Goal: Task Accomplishment & Management: Manage account settings

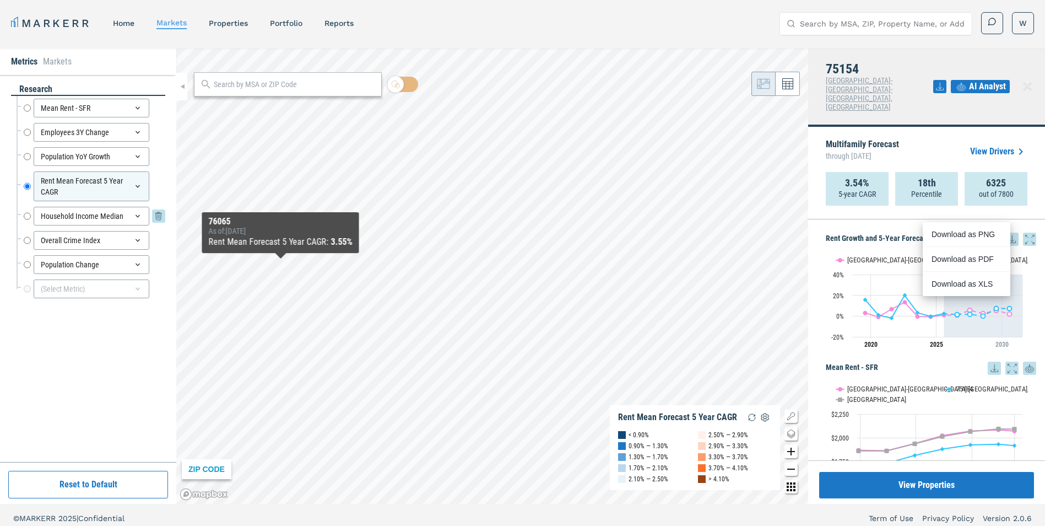
click at [25, 216] on input "Household Income Median" at bounding box center [27, 216] width 7 height 19
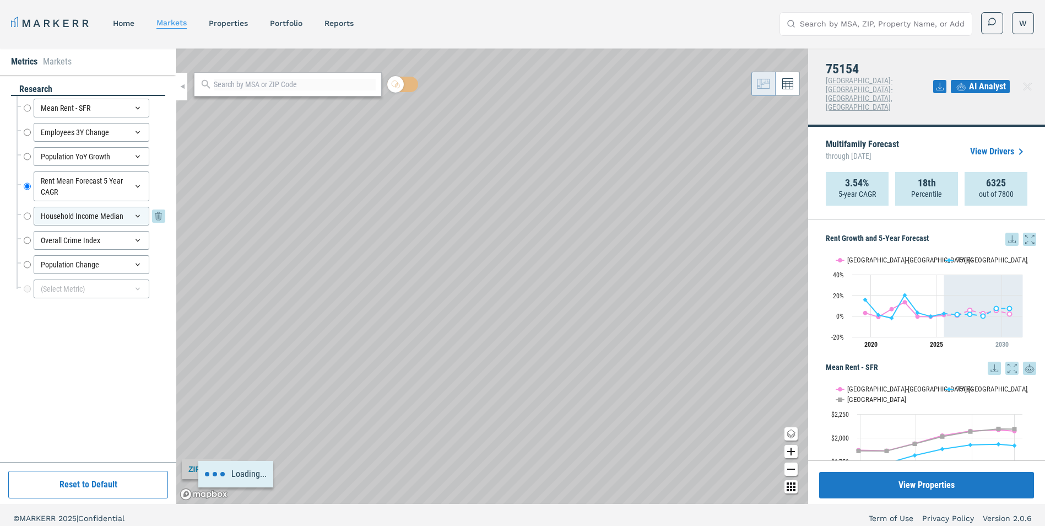
radio input "false"
radio input "true"
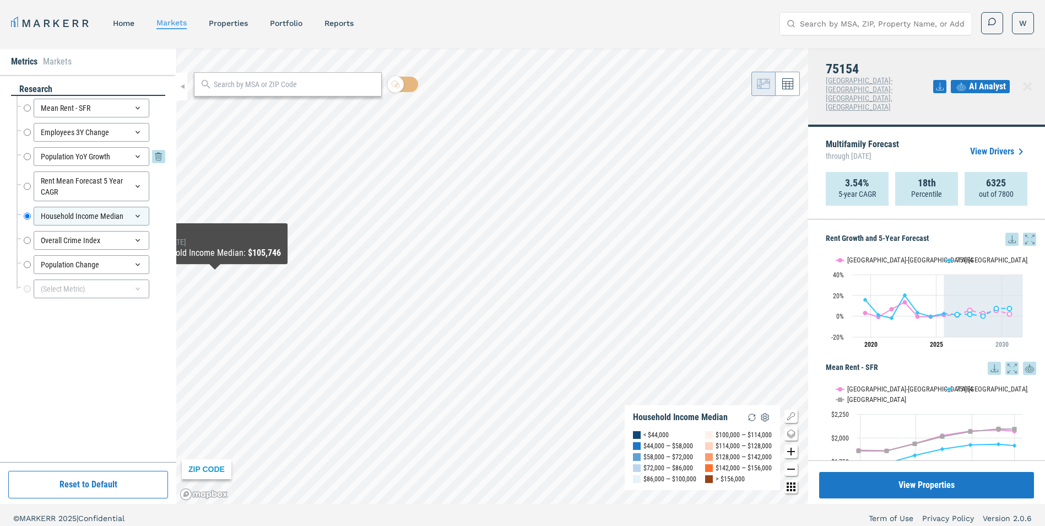
drag, startPoint x: 26, startPoint y: 159, endPoint x: 34, endPoint y: 163, distance: 8.9
click at [26, 159] on input "Population YoY Growth" at bounding box center [27, 156] width 7 height 19
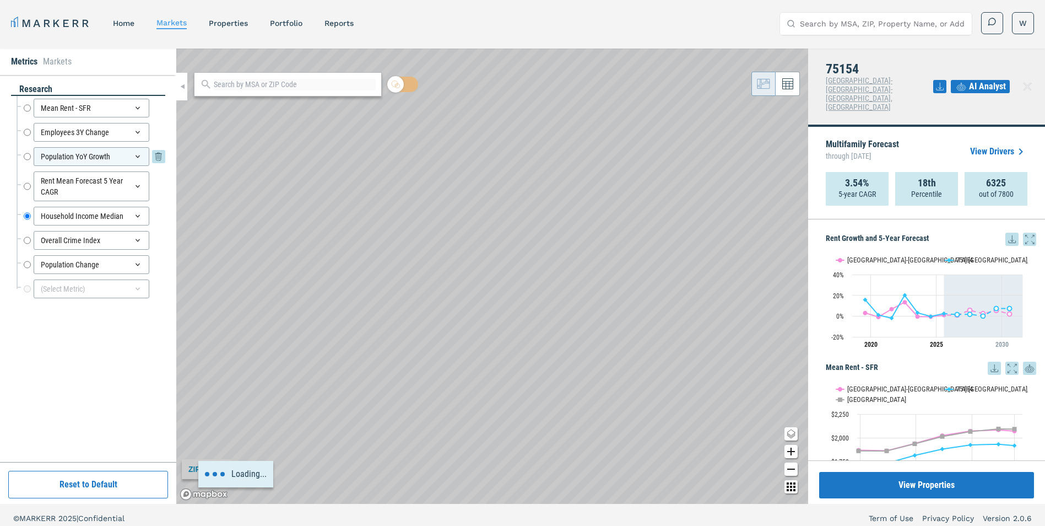
radio input "true"
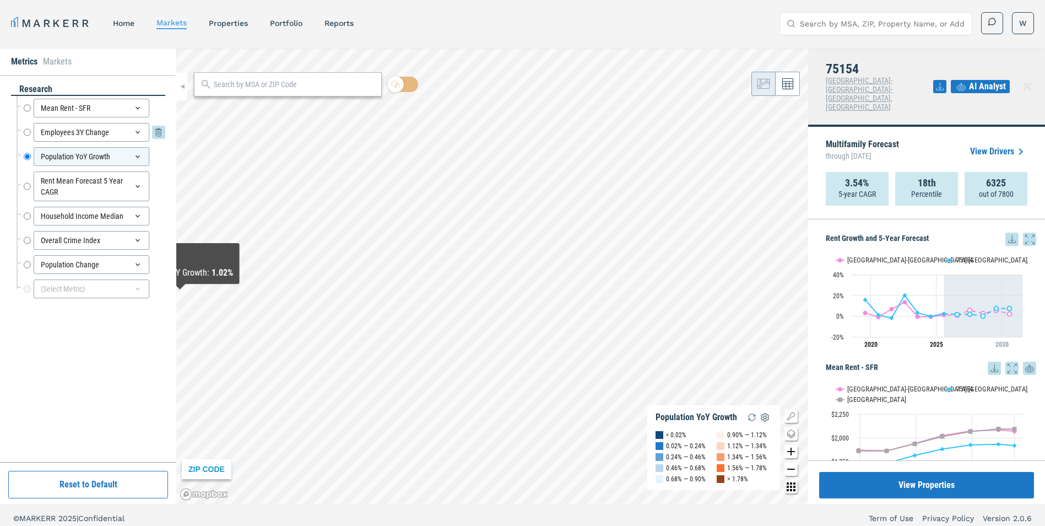
click at [24, 134] on input "Employees 3Y Change" at bounding box center [27, 132] width 7 height 19
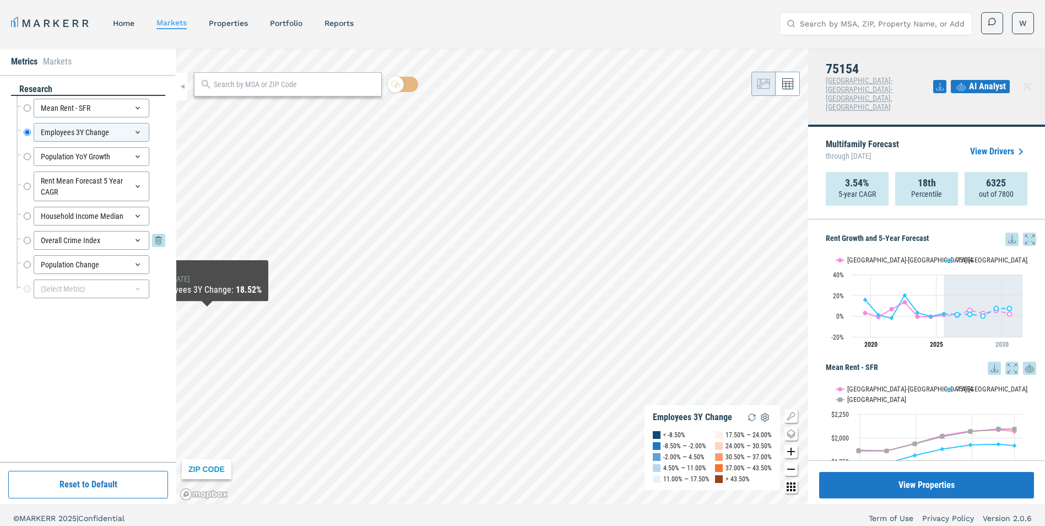
click at [29, 239] on input "Overall Crime Index" at bounding box center [27, 240] width 7 height 19
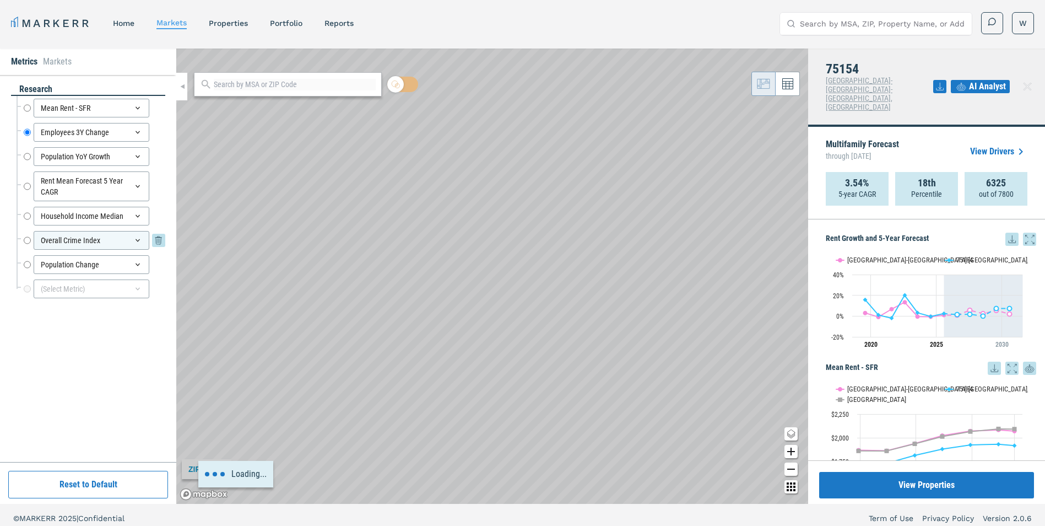
radio input "false"
radio input "true"
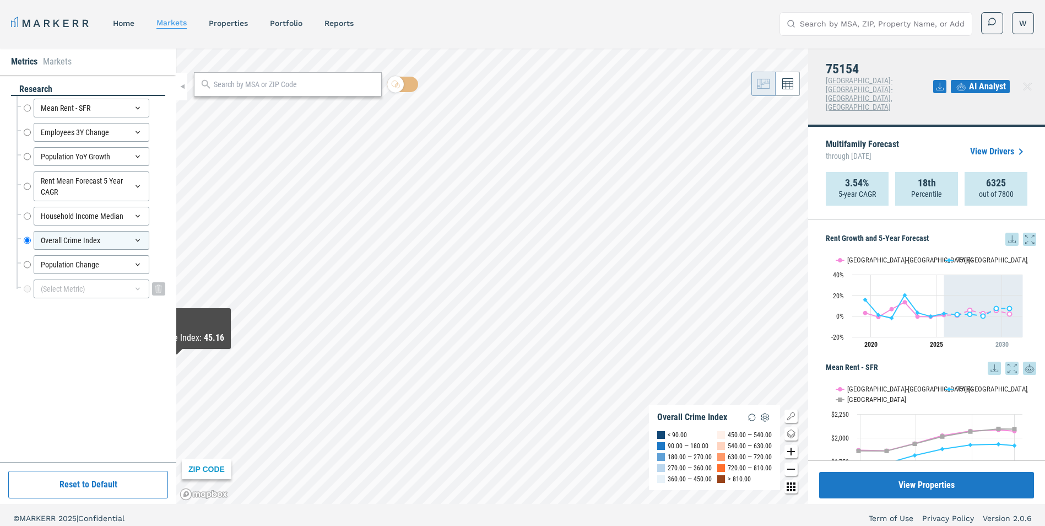
click at [143, 289] on div "(Select Metric)" at bounding box center [92, 288] width 116 height 19
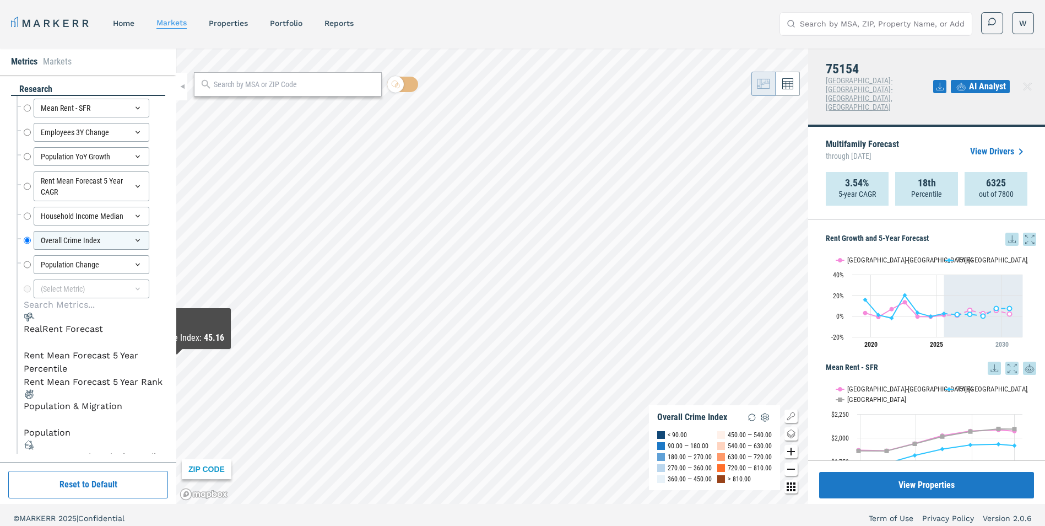
click at [24, 473] on div "button" at bounding box center [24, 473] width 0 height 0
click at [129, 288] on div "(Select Metric)" at bounding box center [92, 288] width 116 height 19
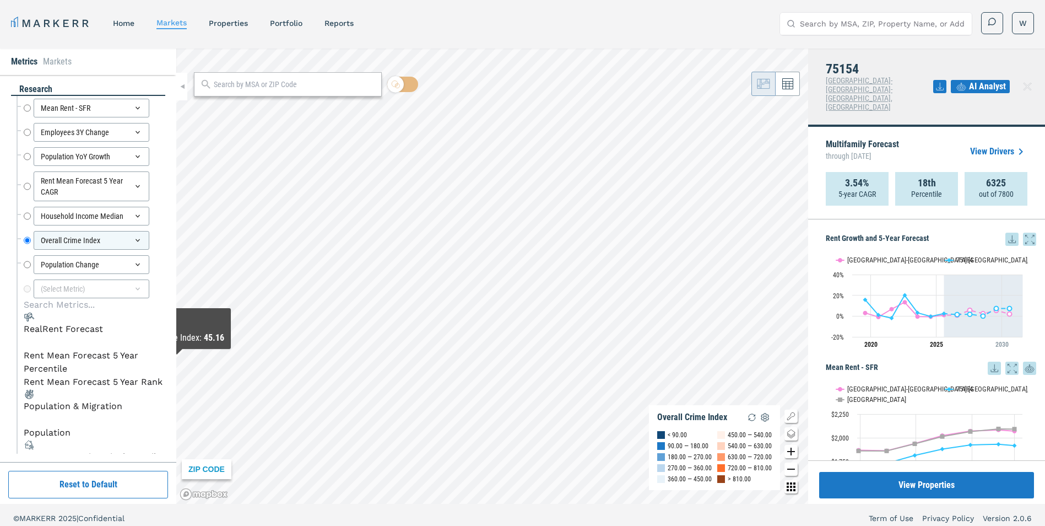
click at [24, 422] on div "button" at bounding box center [24, 422] width 0 height 0
click at [24, 422] on icon "button" at bounding box center [24, 422] width 0 height 0
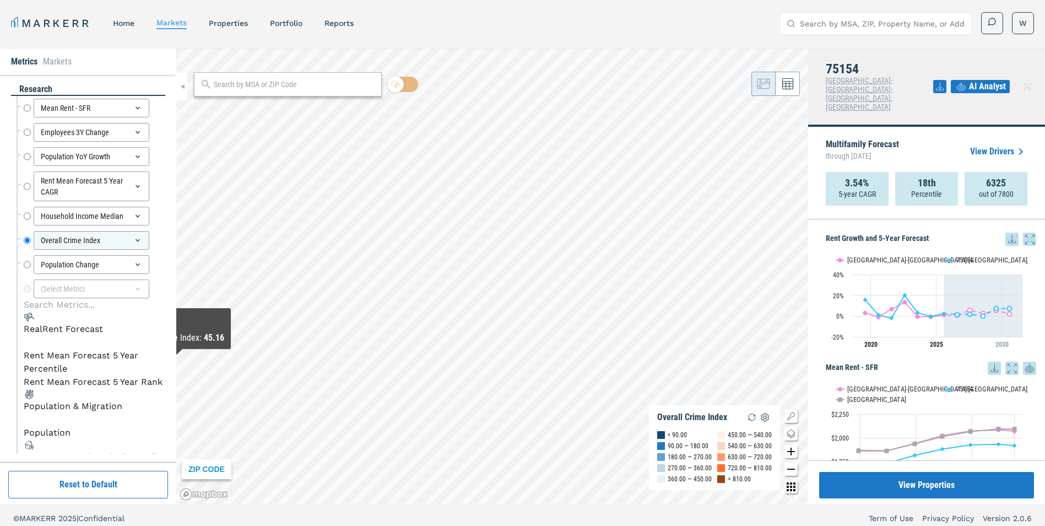
click at [24, 473] on icon "button" at bounding box center [24, 473] width 0 height 0
